Goal: Transaction & Acquisition: Register for event/course

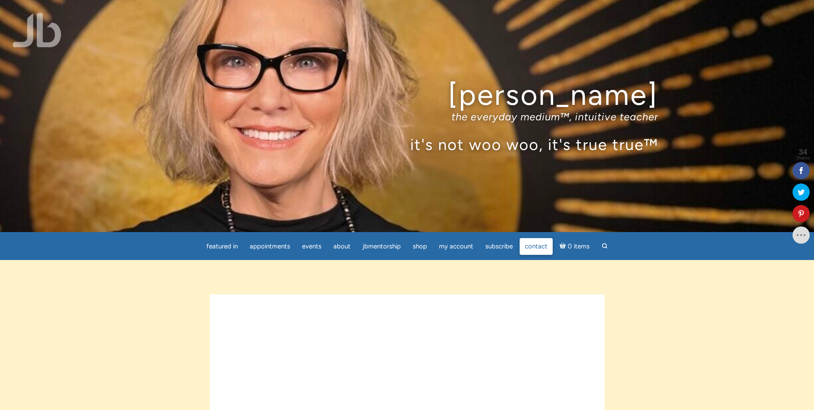
click at [553, 245] on link "Contact" at bounding box center [536, 246] width 33 height 17
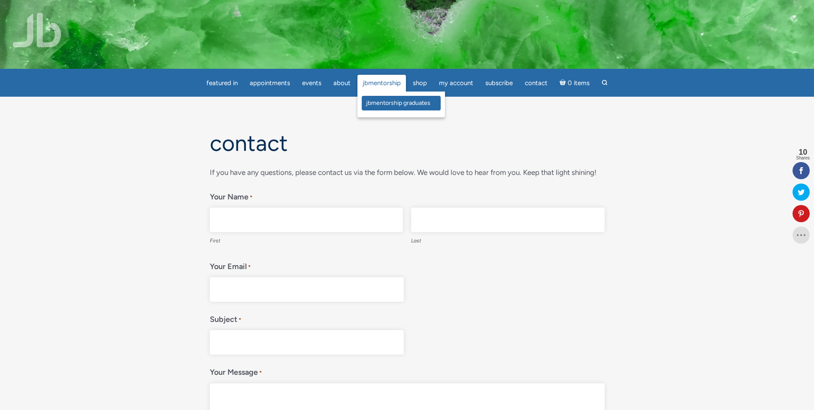
click at [383, 105] on span "JBMentorship Graduates" at bounding box center [398, 102] width 64 height 7
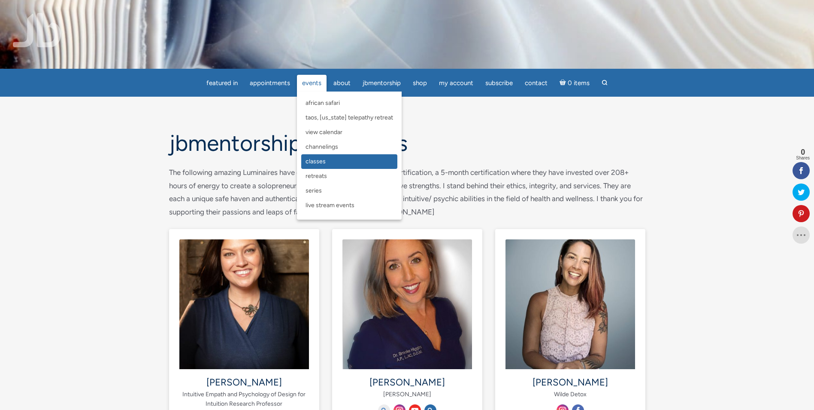
click at [340, 160] on link "Classes" at bounding box center [349, 161] width 96 height 15
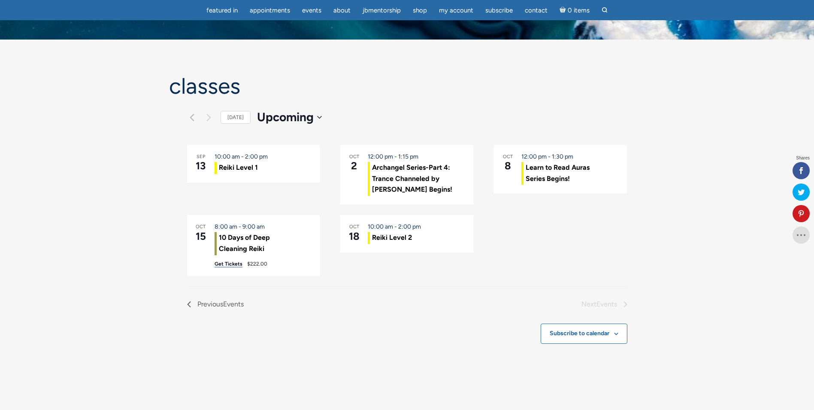
scroll to position [86, 0]
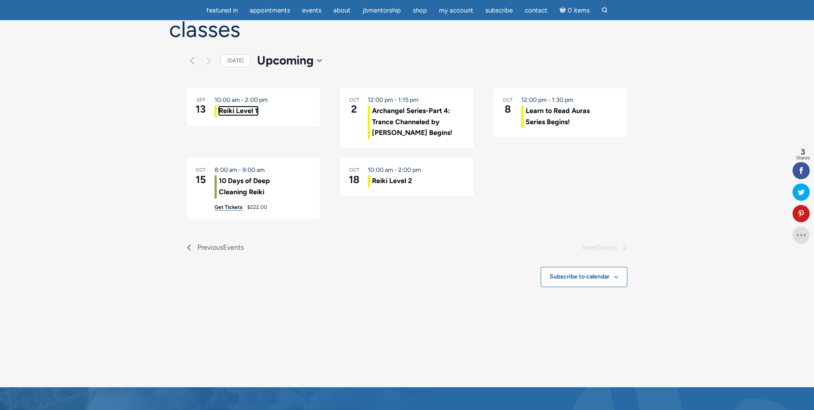
click at [228, 113] on link "Reiki Level 1" at bounding box center [238, 110] width 39 height 9
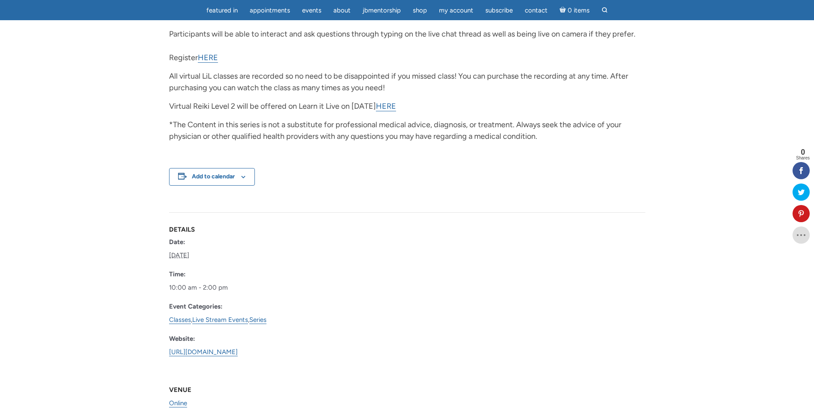
scroll to position [429, 0]
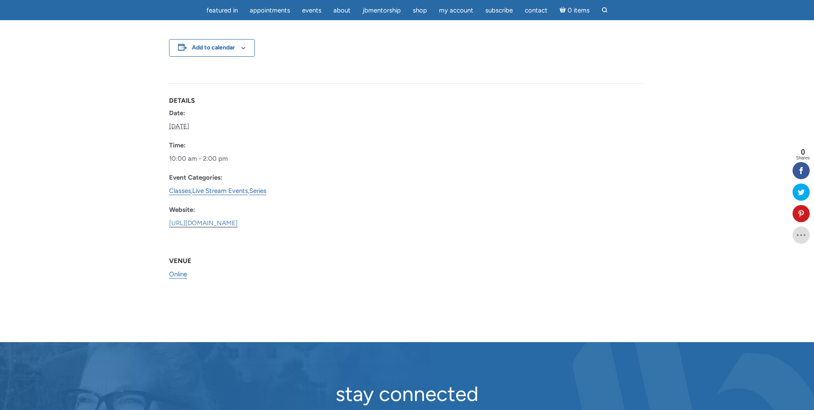
click at [234, 219] on link "[URL][DOMAIN_NAME]" at bounding box center [203, 223] width 69 height 8
